Goal: Check status: Check status

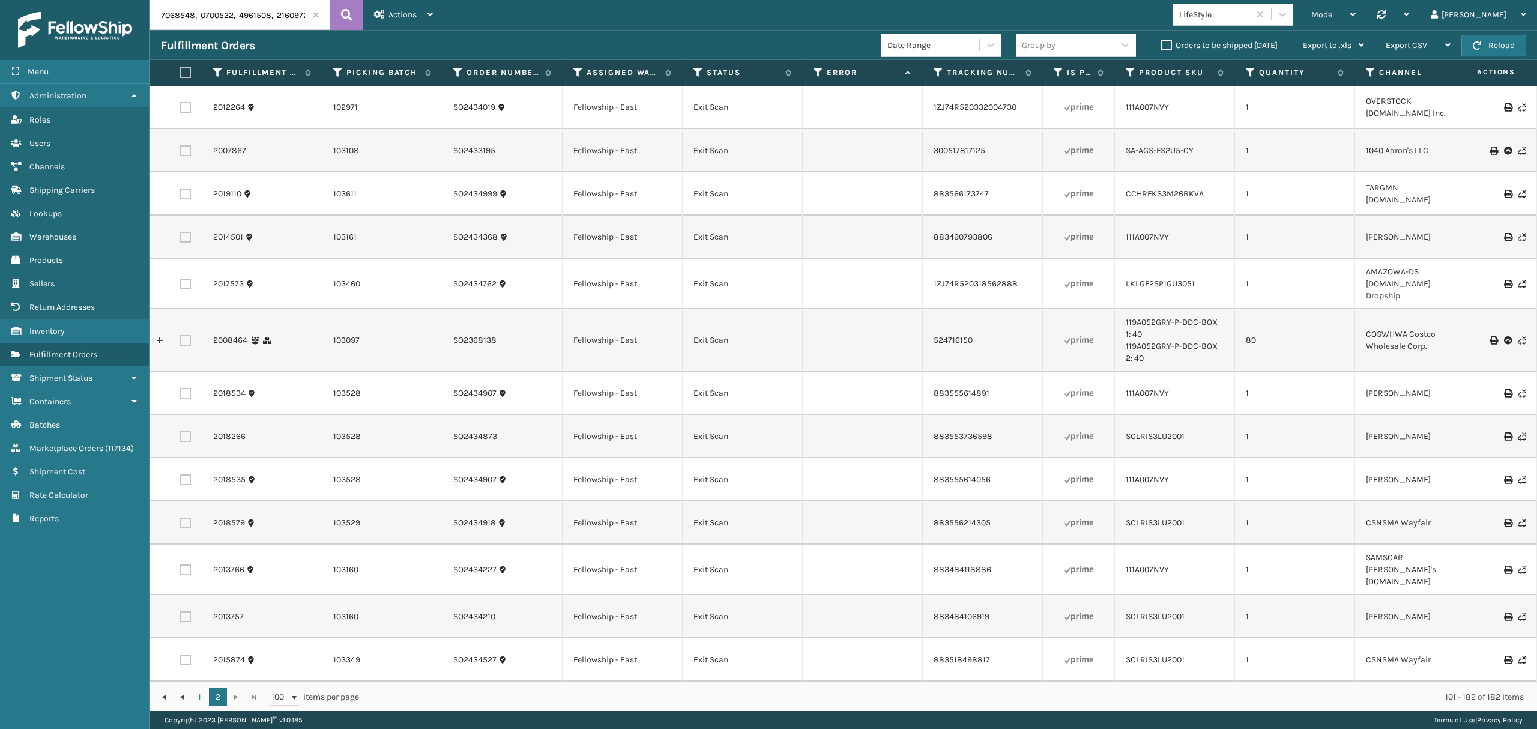
scroll to position [2961, 0]
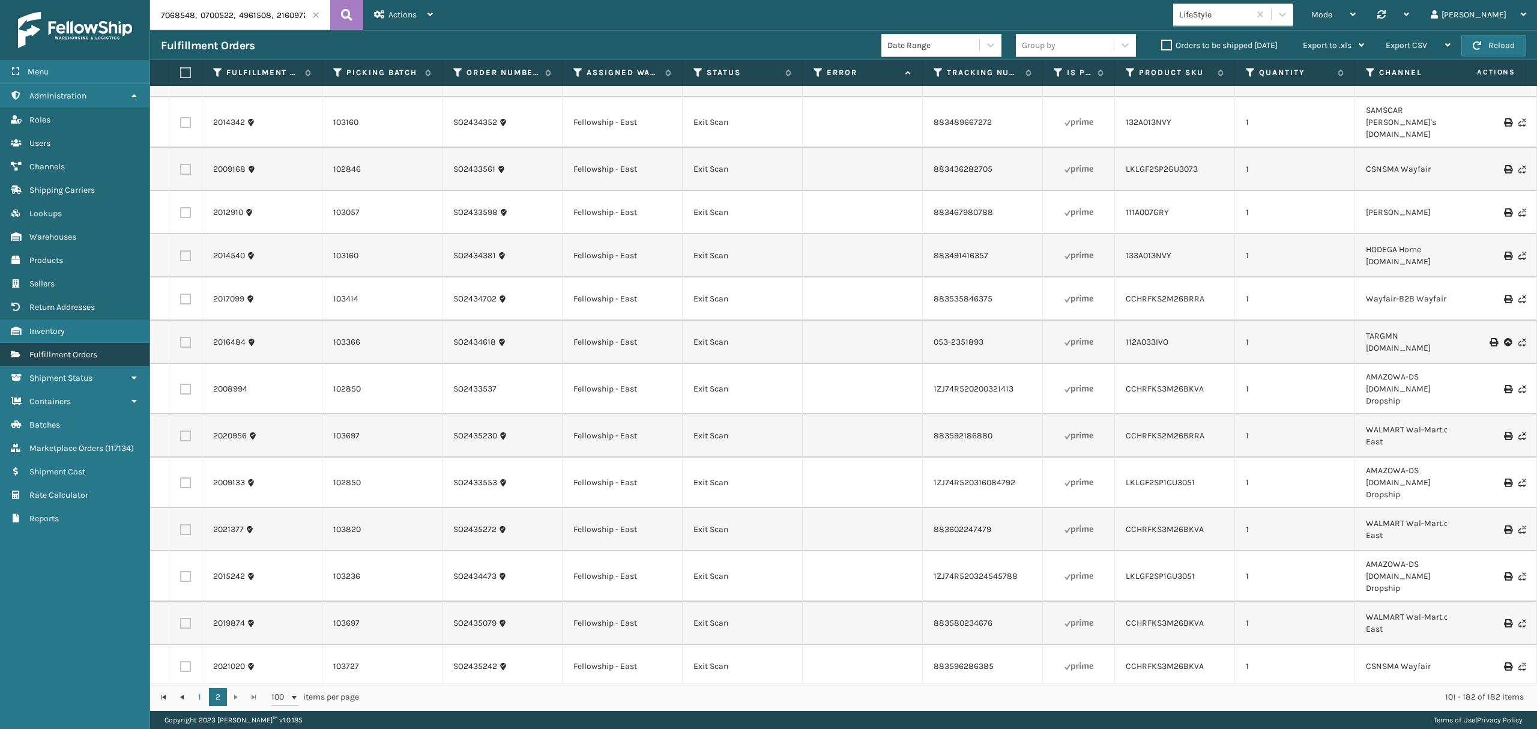
click at [54, 358] on span "Fulfillment Orders" at bounding box center [63, 354] width 68 height 10
click at [312, 11] on span at bounding box center [315, 14] width 7 height 7
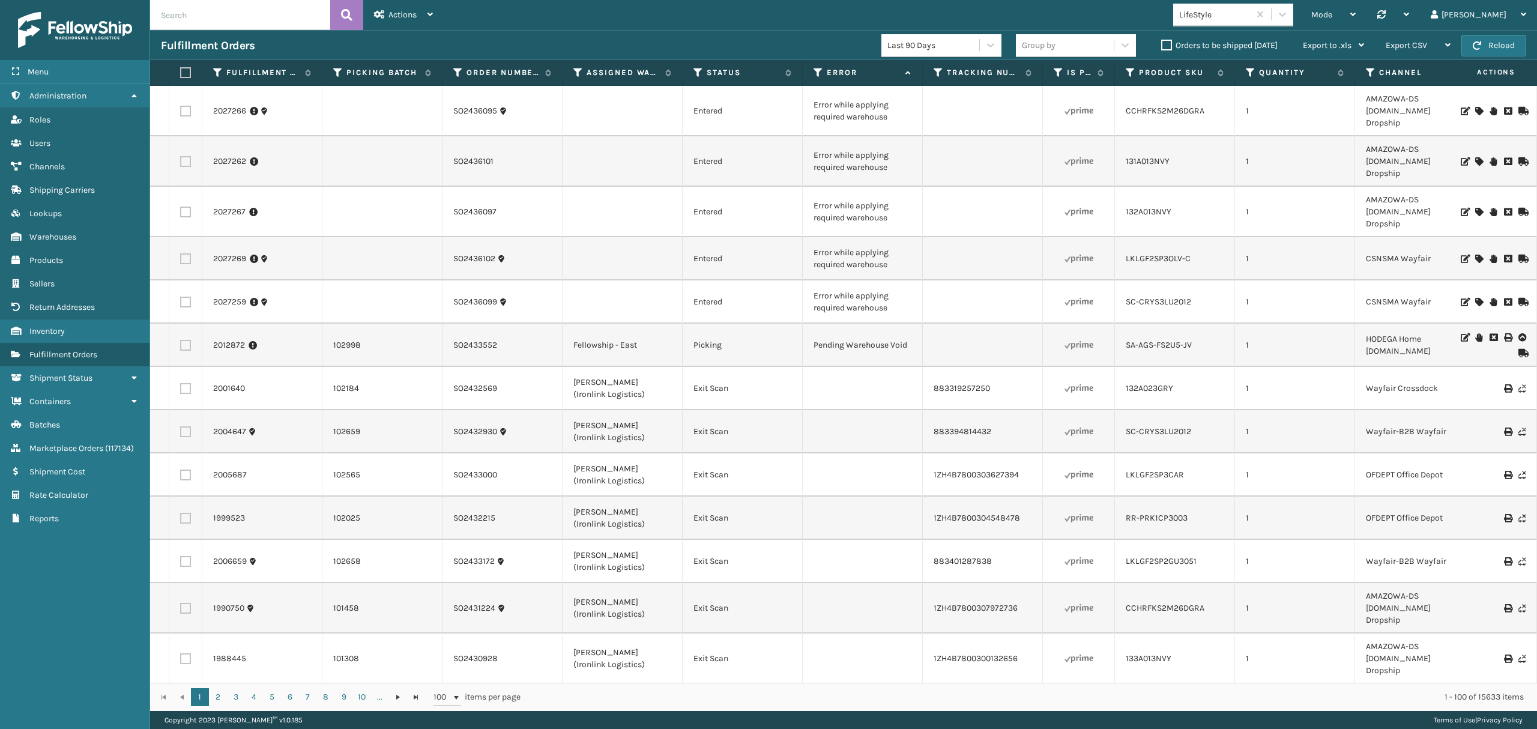
click at [207, 13] on input "text" at bounding box center [240, 15] width 180 height 30
paste input "2025767"
type input "2025767"
click at [341, 14] on icon at bounding box center [346, 15] width 11 height 18
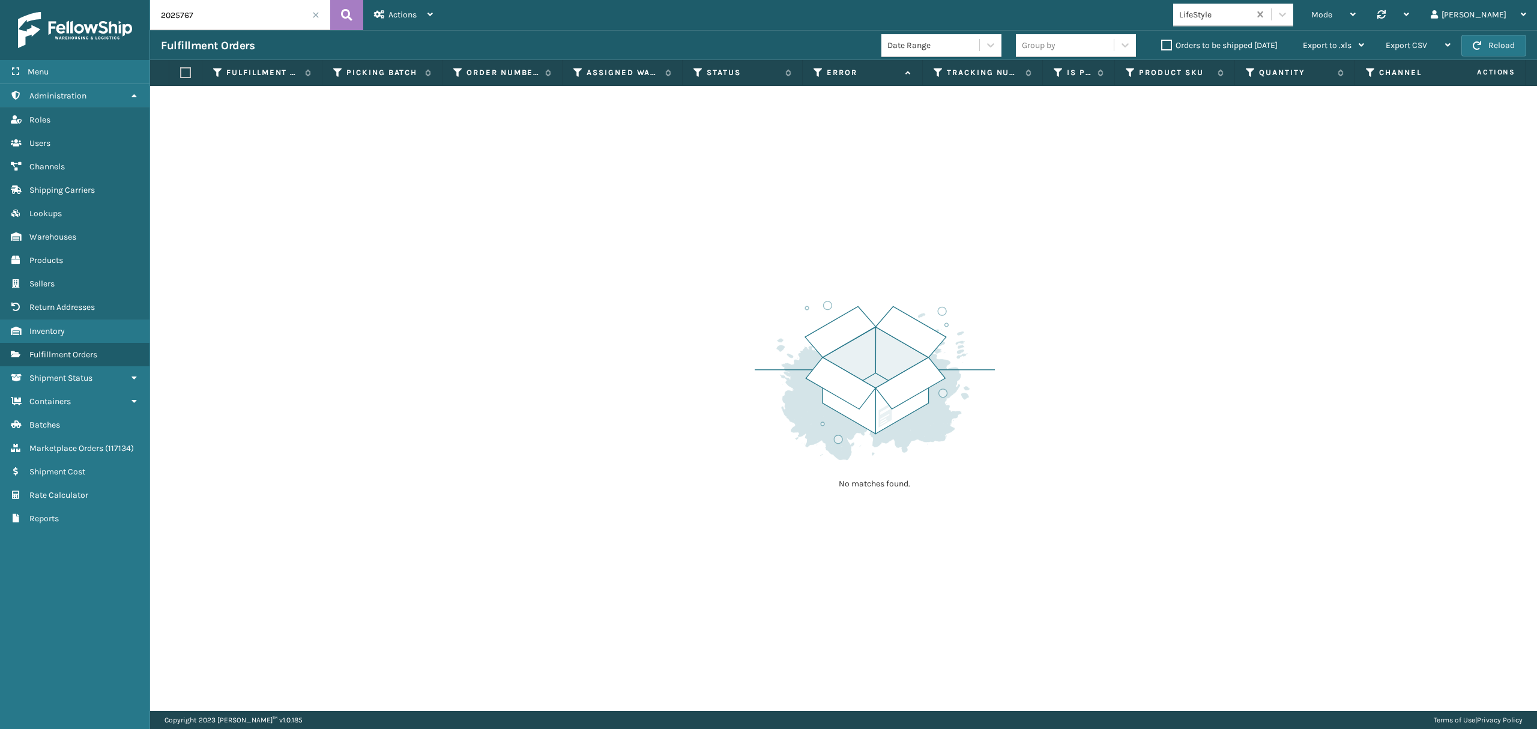
click at [1250, 13] on div "LifeStyle" at bounding box center [1214, 14] width 71 height 13
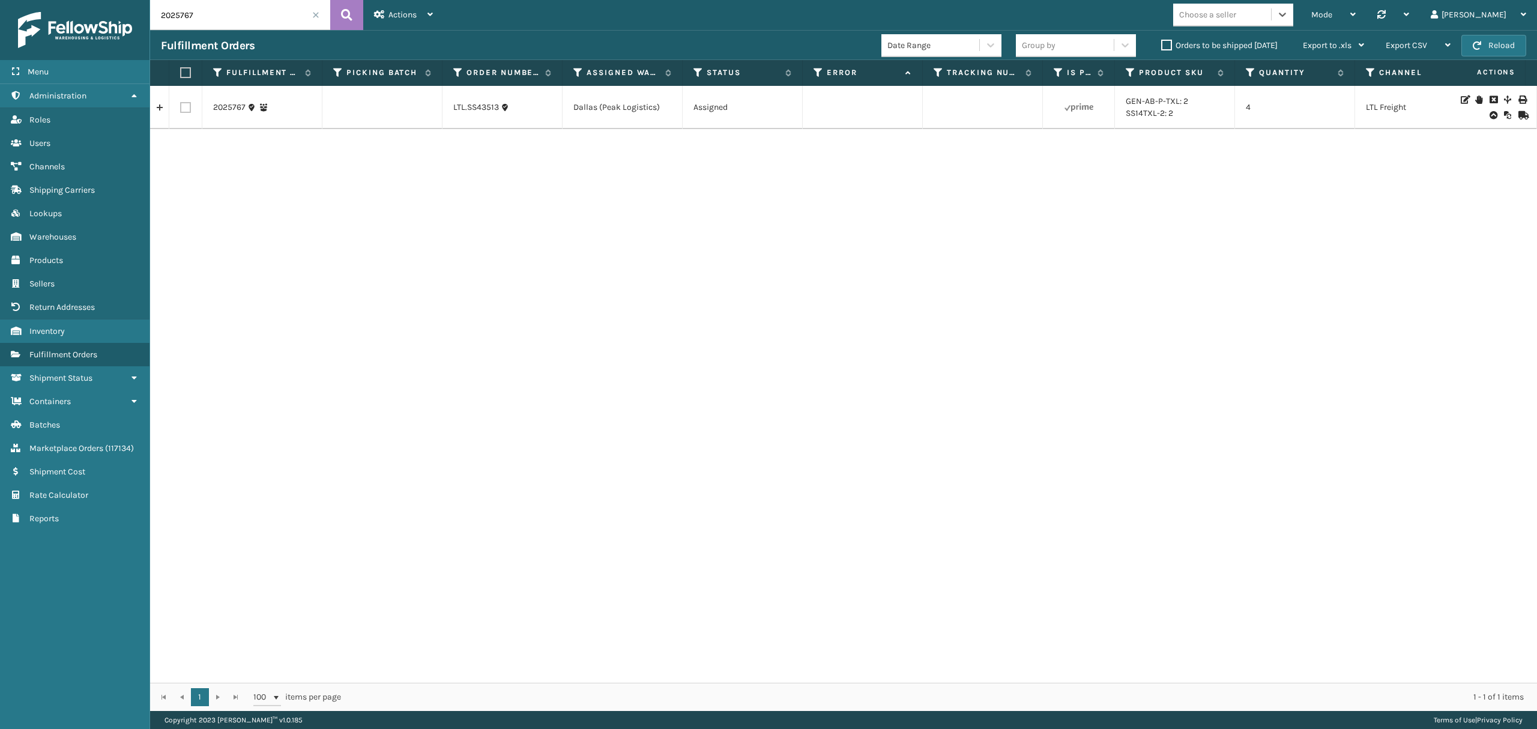
click at [220, 97] on td "2025767" at bounding box center [262, 107] width 120 height 43
click at [221, 102] on link "2025767" at bounding box center [229, 107] width 32 height 12
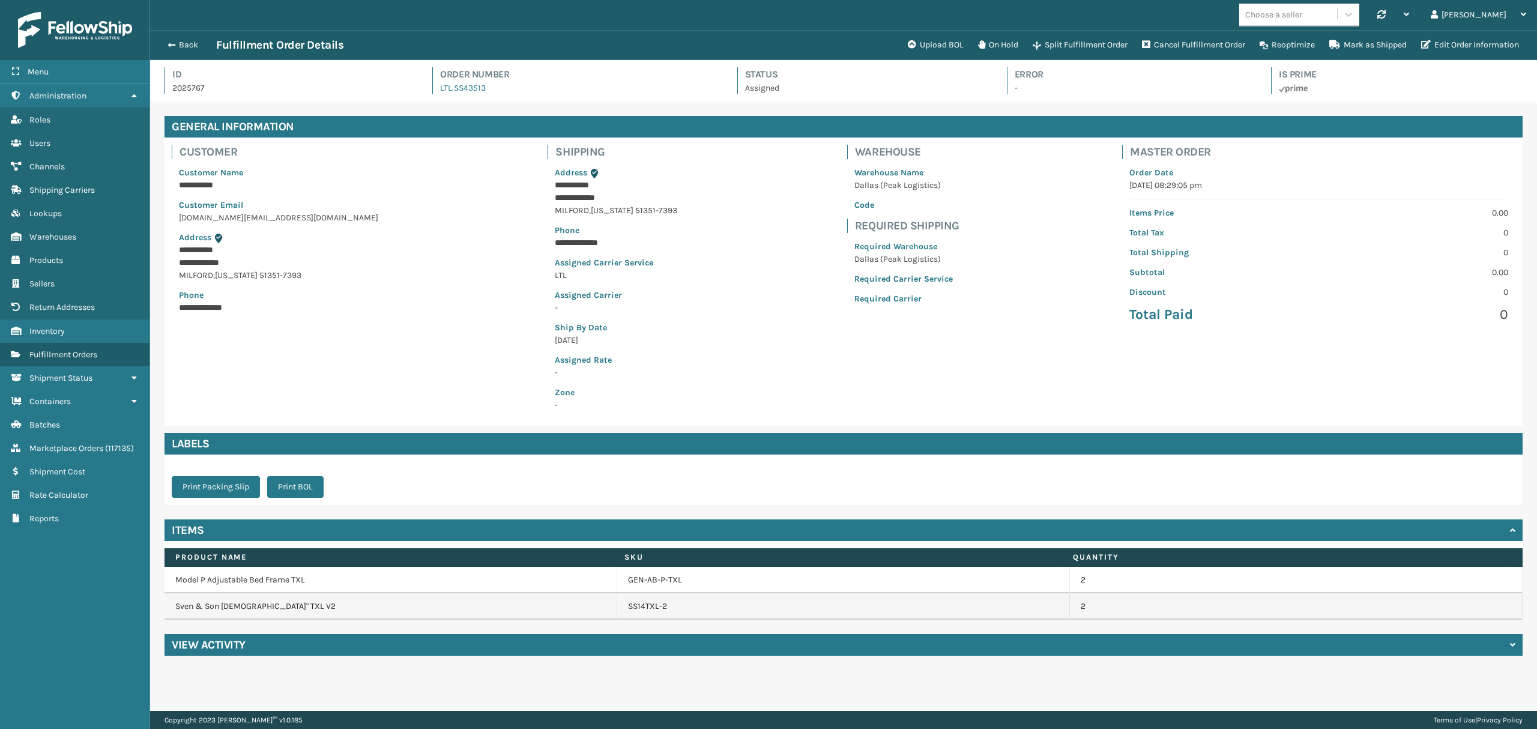
scroll to position [28, 1386]
click at [204, 651] on h4 "View Activity" at bounding box center [209, 644] width 74 height 14
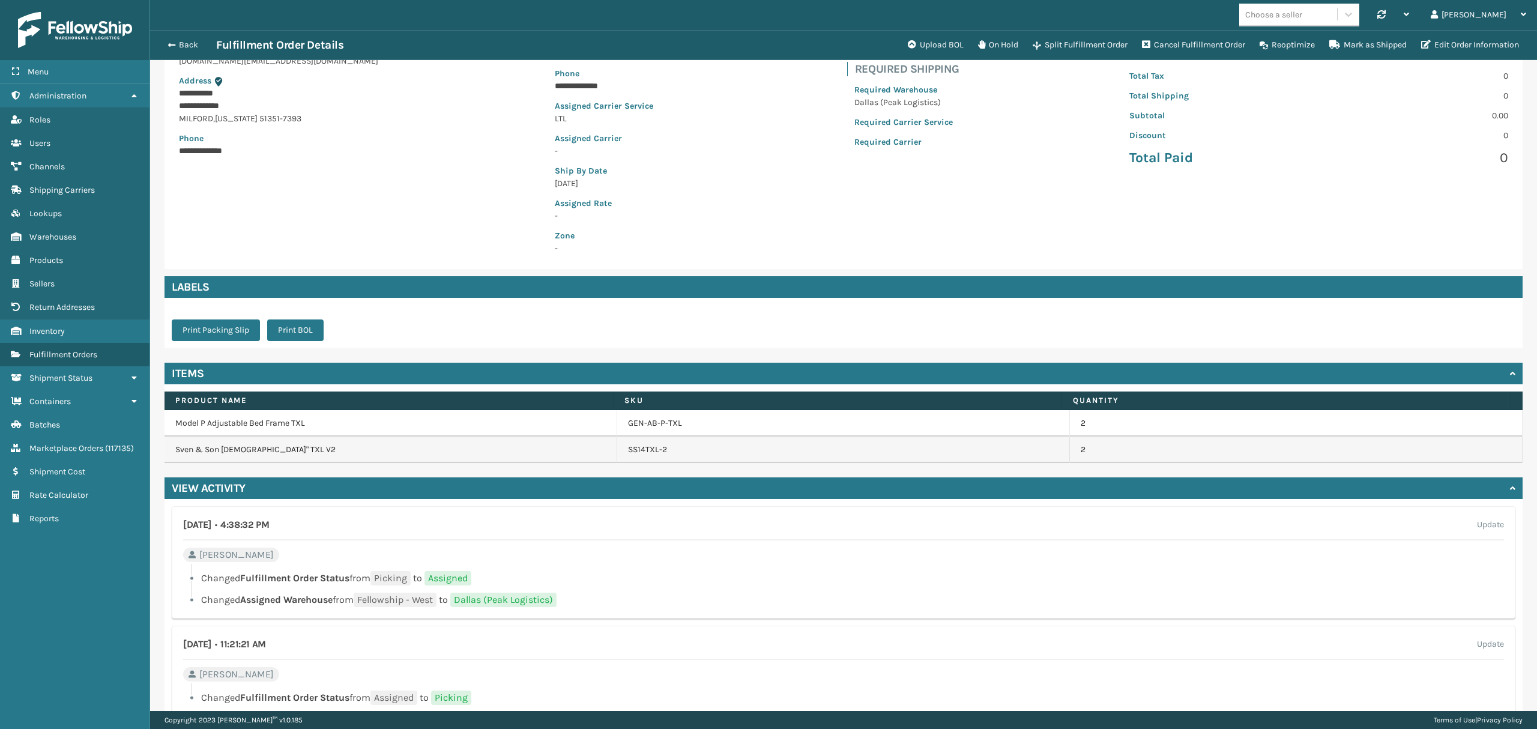
scroll to position [473, 0]
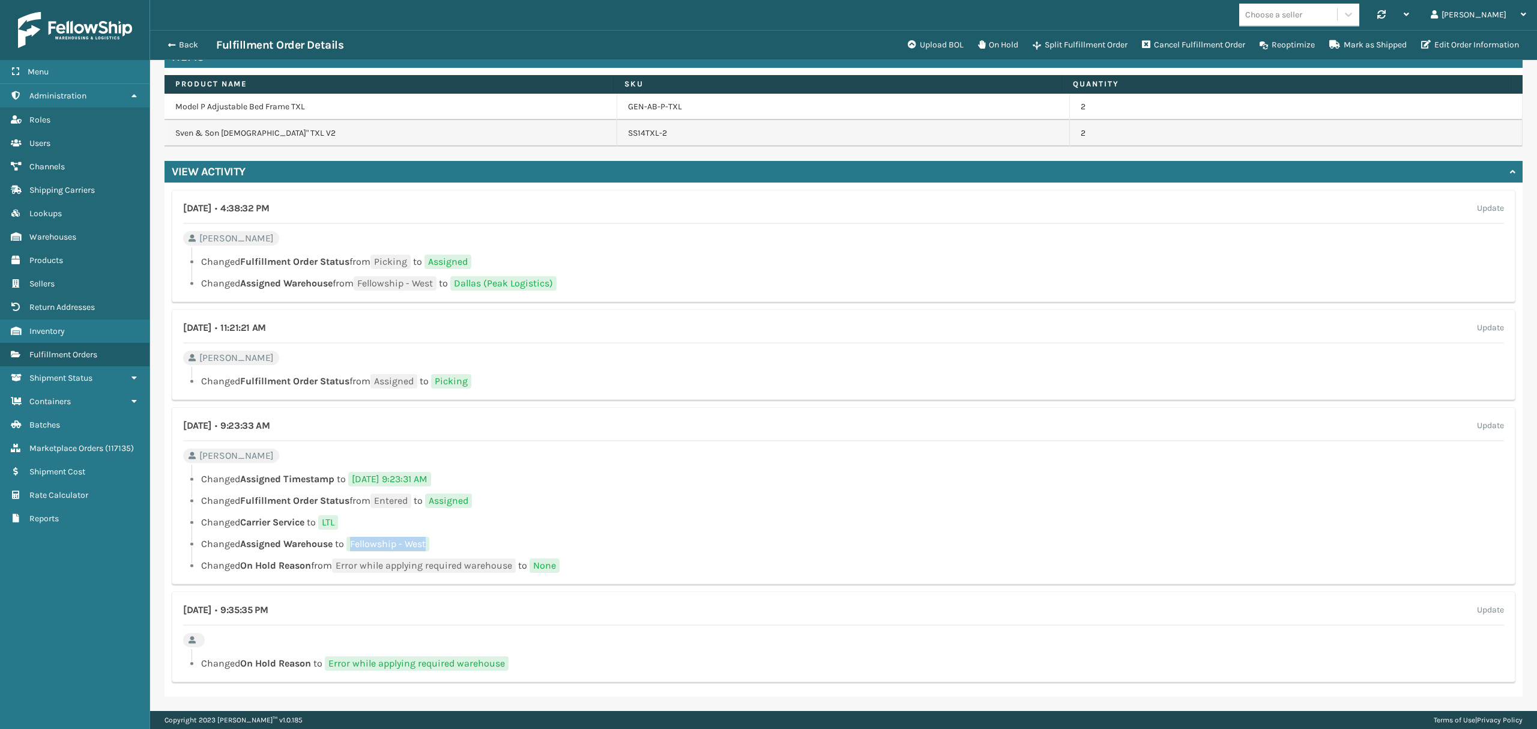
drag, startPoint x: 436, startPoint y: 544, endPoint x: 385, endPoint y: 560, distance: 53.0
click at [351, 541] on li "Changed Assigned Warehouse to Fellowship - West" at bounding box center [843, 544] width 1321 height 14
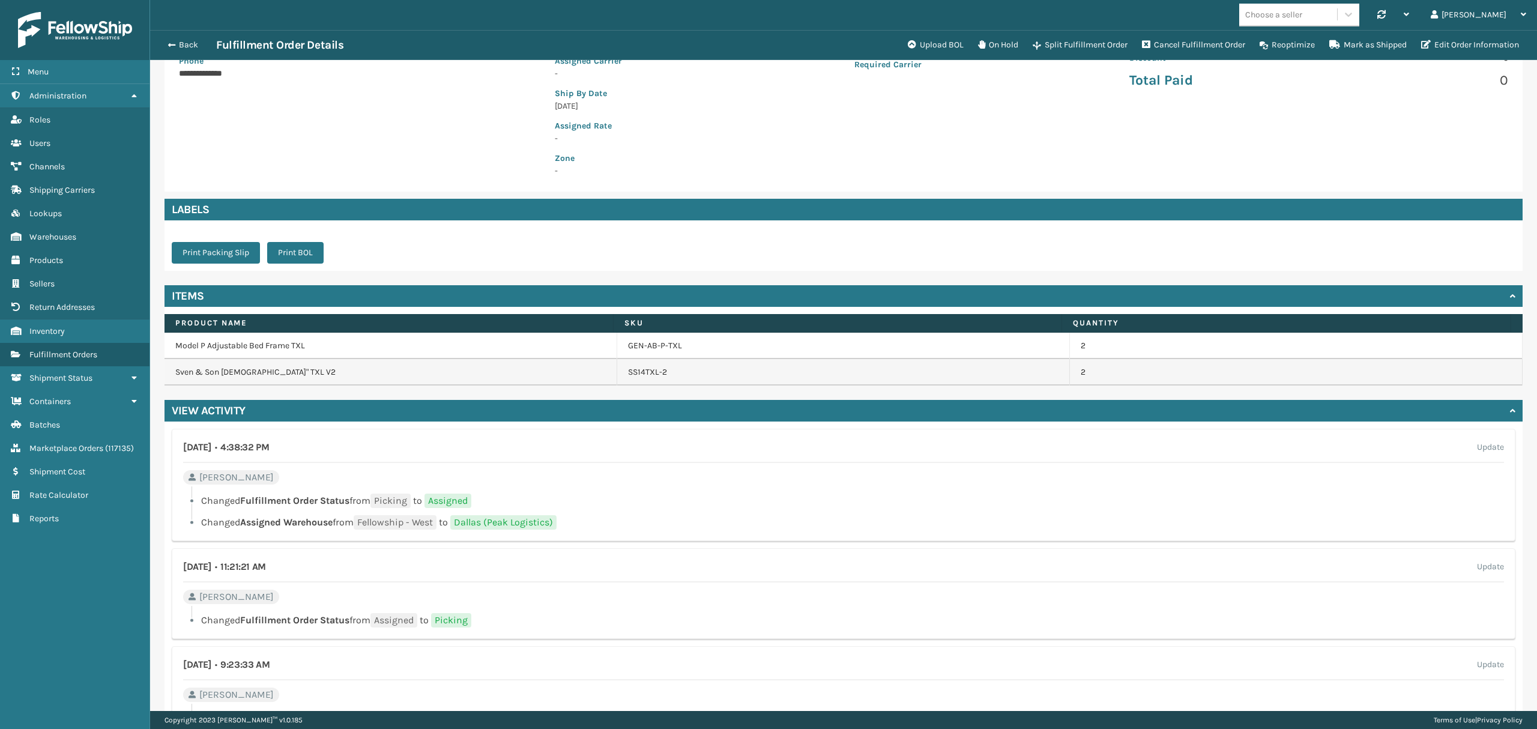
scroll to position [233, 0]
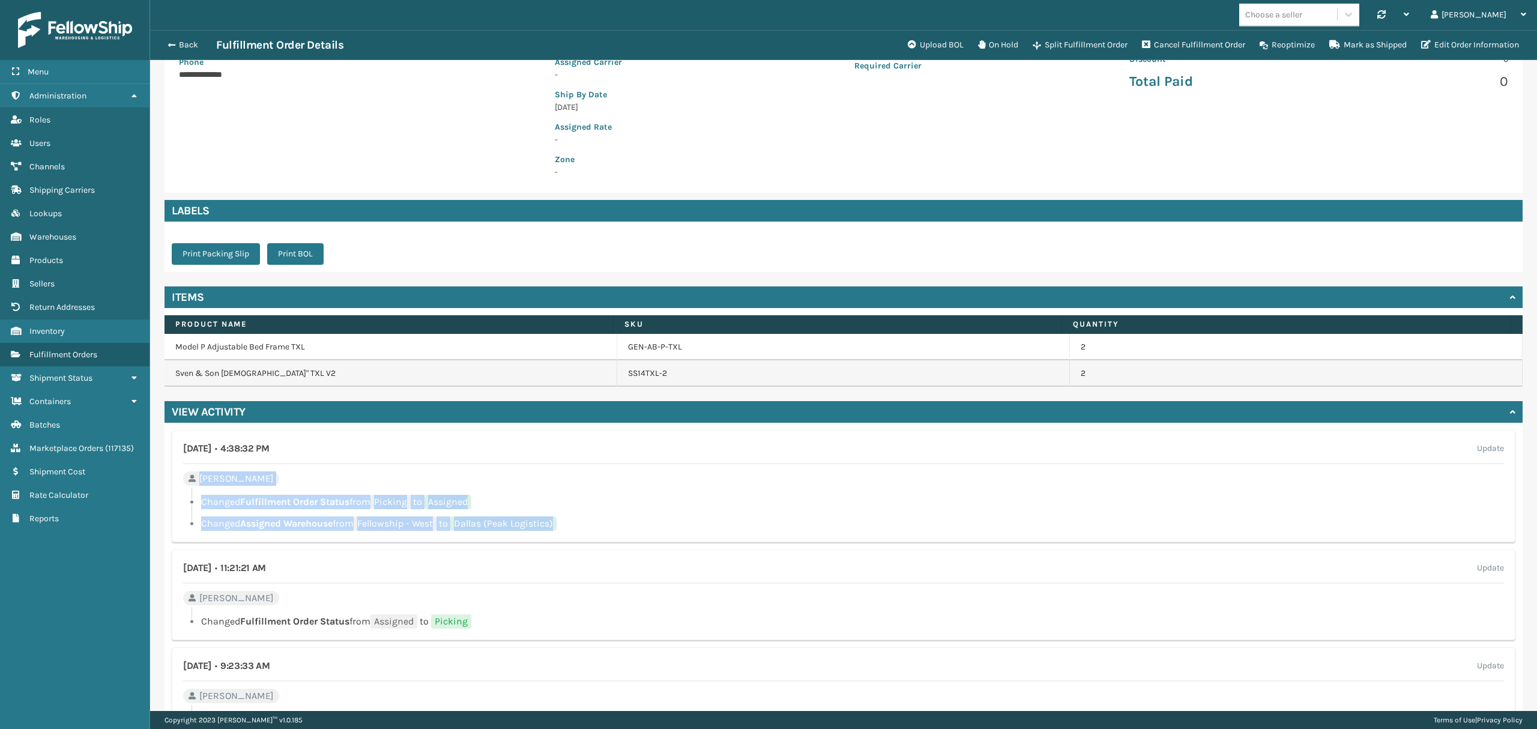
drag, startPoint x: 585, startPoint y: 527, endPoint x: 183, endPoint y: 478, distance: 404.5
click at [183, 478] on div "[DATE] • 4:38:32 PM Update [PERSON_NAME] Changed Fulfillment Order Status from …" at bounding box center [843, 486] width 1343 height 112
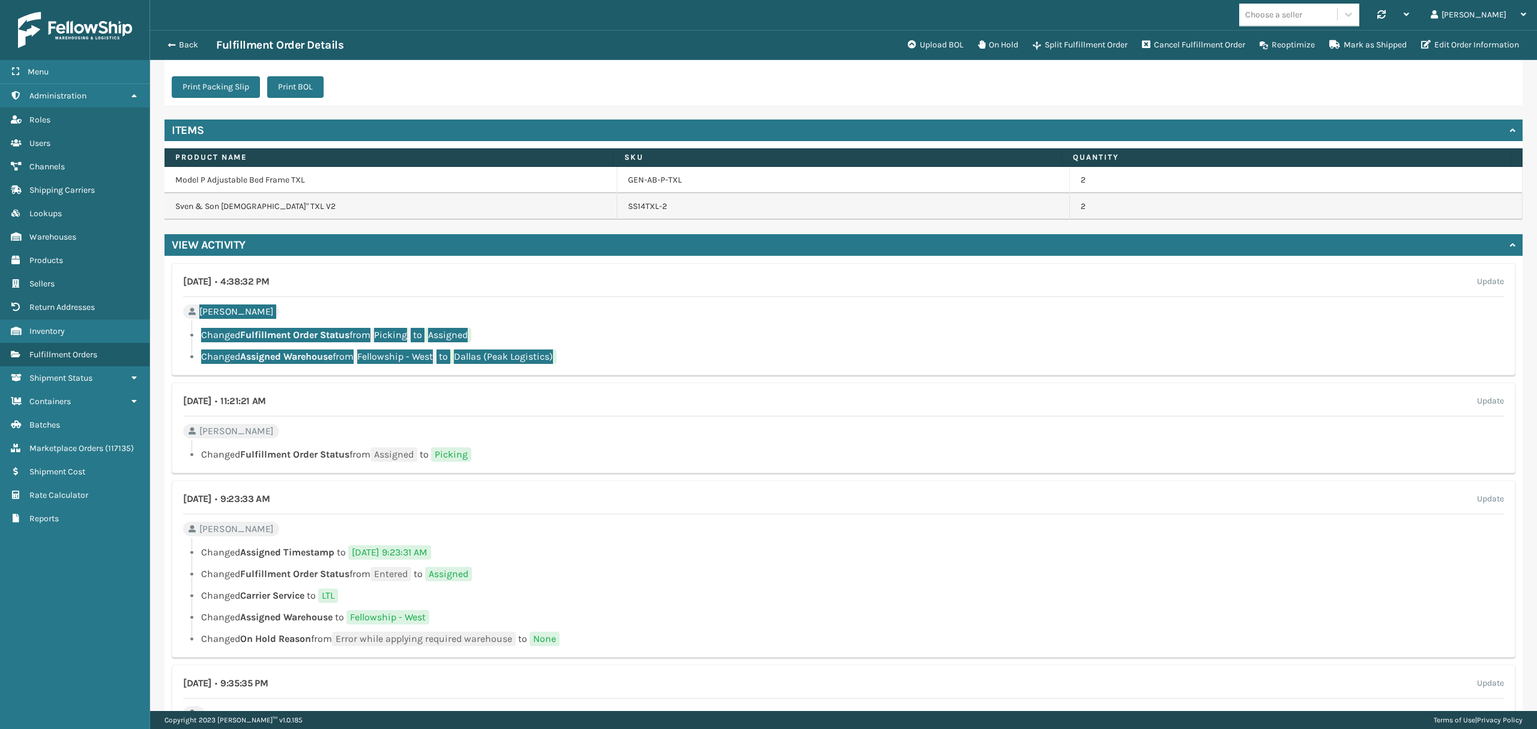
scroll to position [473, 0]
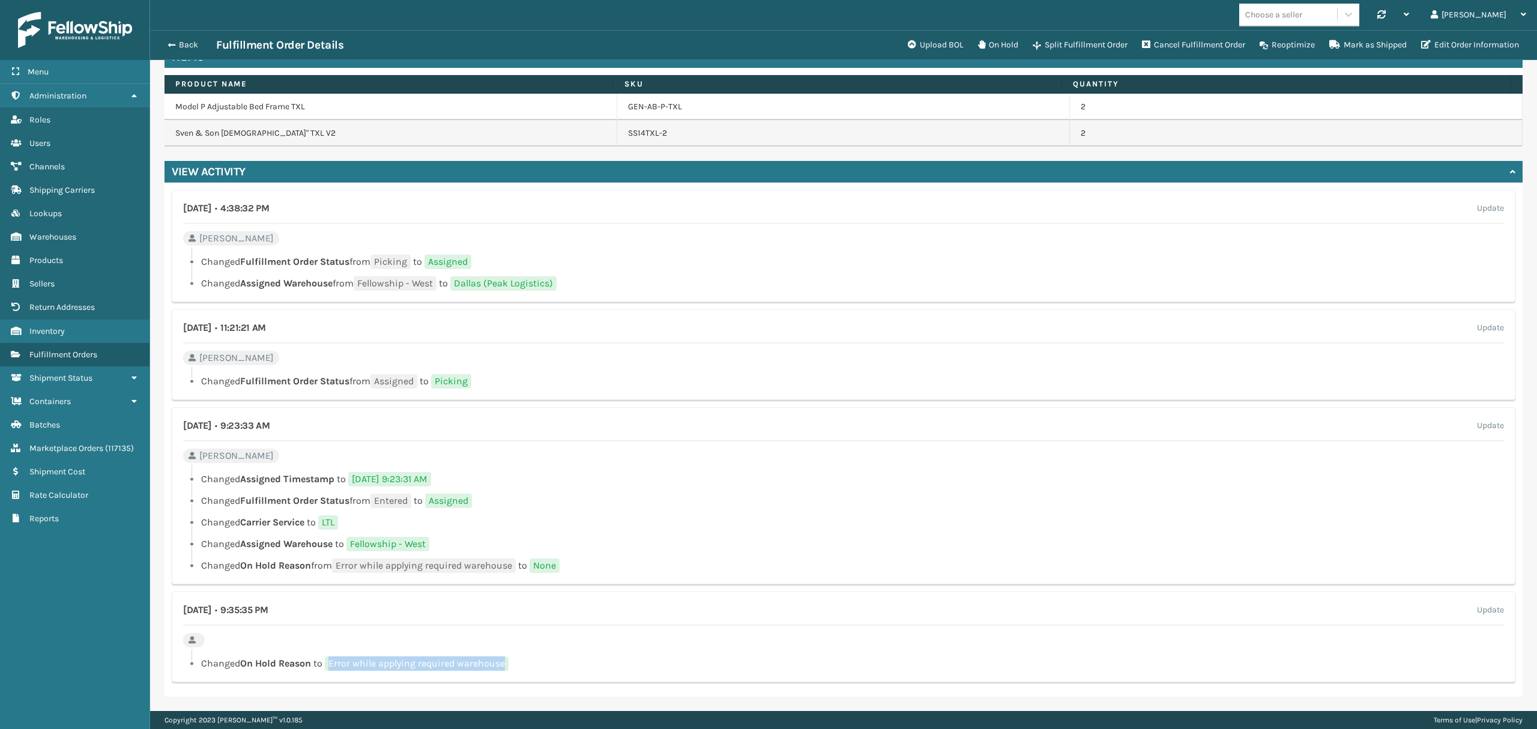
drag, startPoint x: 330, startPoint y: 667, endPoint x: 507, endPoint y: 666, distance: 176.5
click at [507, 666] on span "Error while applying required warehouse" at bounding box center [417, 663] width 184 height 14
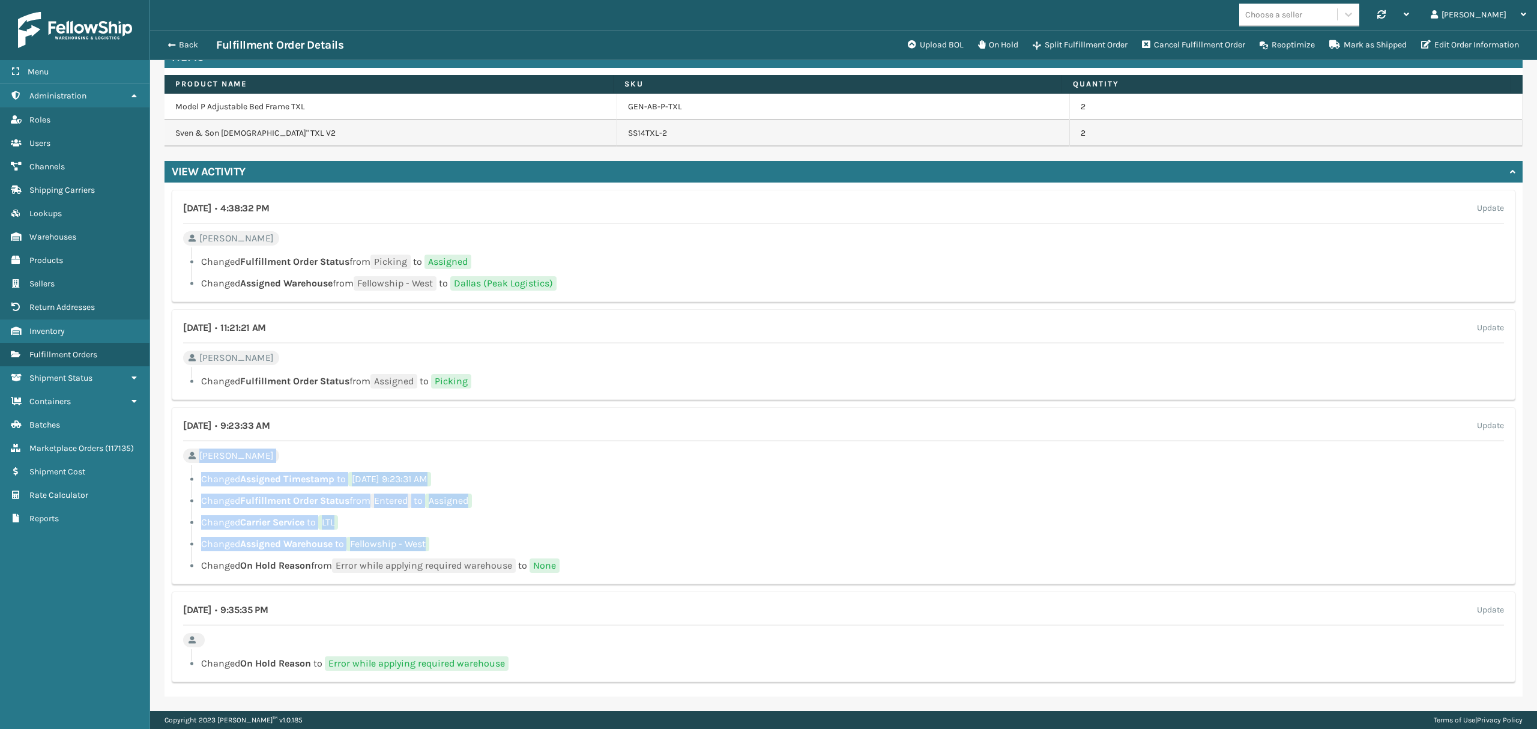
drag, startPoint x: 439, startPoint y: 545, endPoint x: 194, endPoint y: 460, distance: 259.3
click at [194, 460] on div "[DATE] • 9:23:33 AM Update [PERSON_NAME] Changed Assigned Timestamp to [DATE] 9…" at bounding box center [843, 495] width 1343 height 177
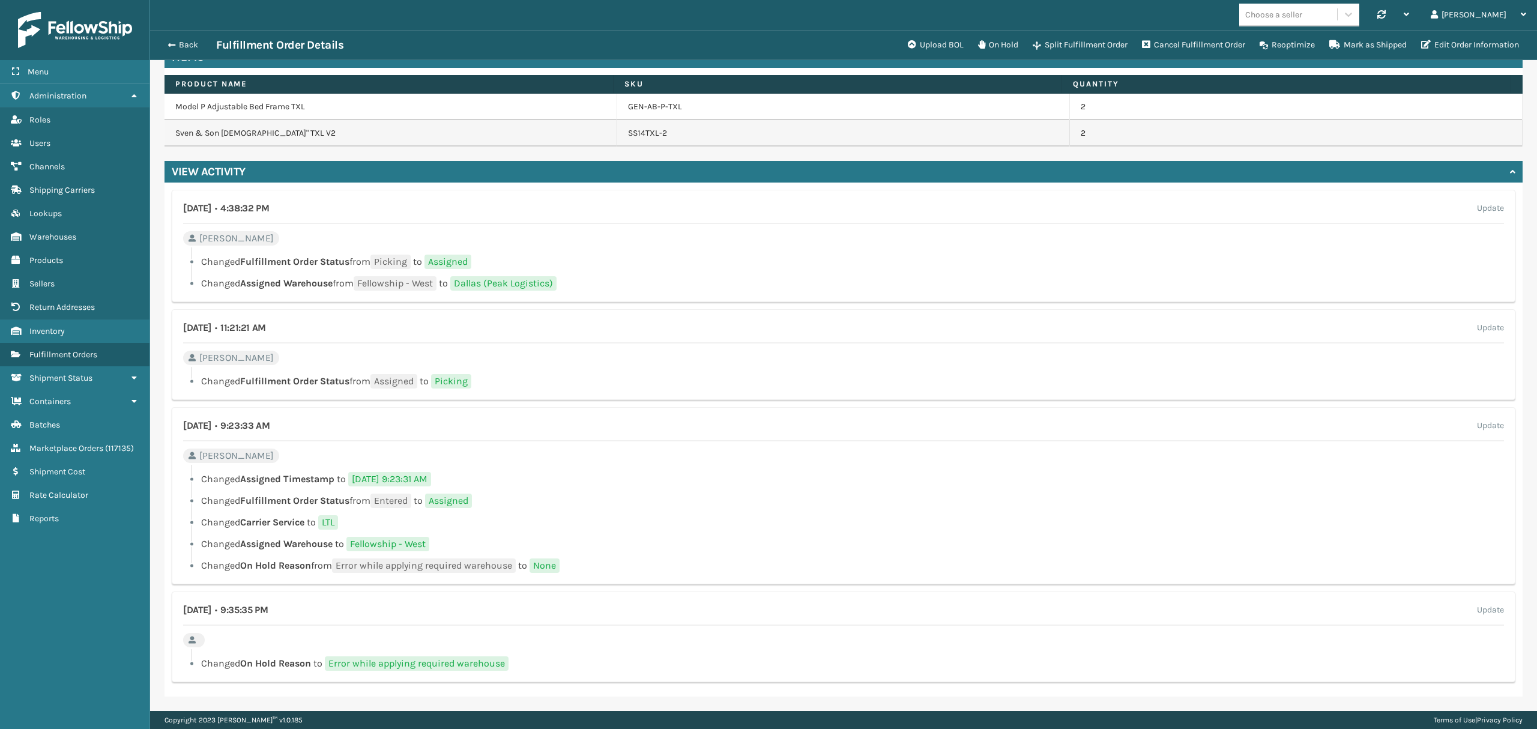
click at [499, 613] on div "[DATE] • 9:35:35 PM Update" at bounding box center [843, 614] width 1321 height 23
click at [188, 40] on button "Back" at bounding box center [188, 45] width 55 height 11
